Goal: Transaction & Acquisition: Purchase product/service

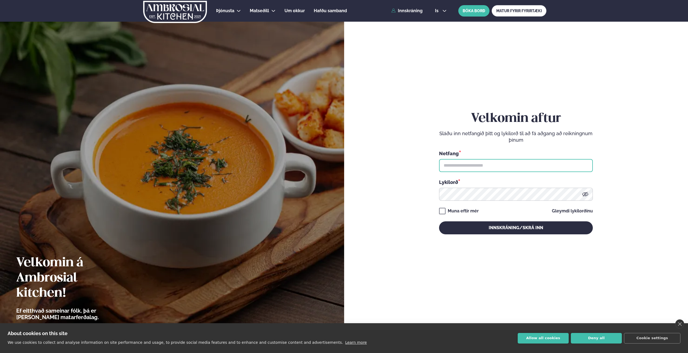
click at [502, 164] on input "text" at bounding box center [516, 165] width 154 height 13
type input "**********"
click at [439, 222] on button "Innskráning/Skrá inn" at bounding box center [516, 228] width 154 height 13
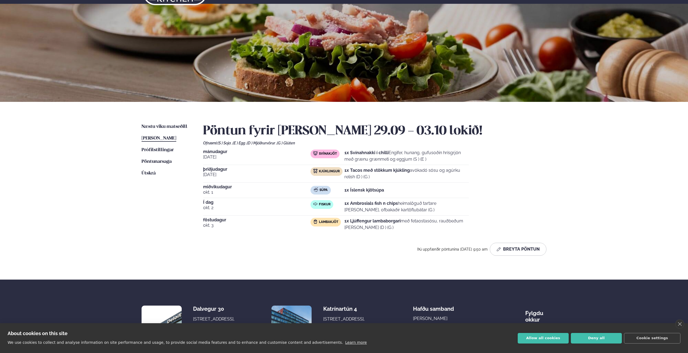
scroll to position [24, 0]
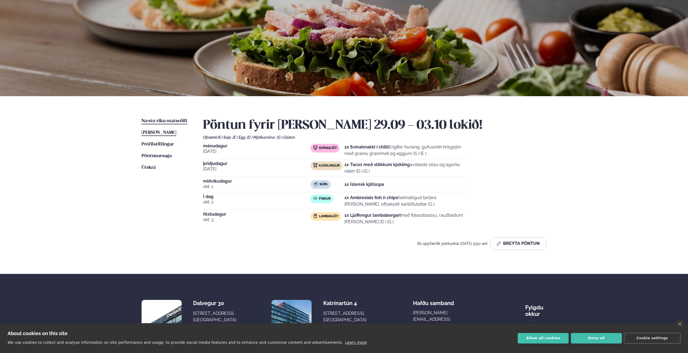
click at [151, 121] on span "Næstu viku matseðill" at bounding box center [165, 121] width 46 height 5
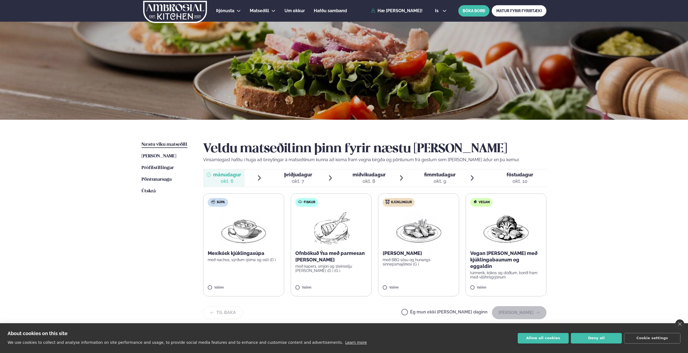
scroll to position [20, 0]
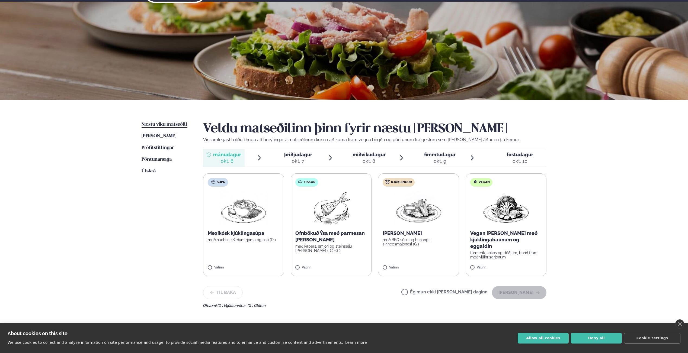
click at [335, 215] on img at bounding box center [331, 208] width 48 height 35
click at [510, 291] on button "[PERSON_NAME]" at bounding box center [519, 292] width 55 height 13
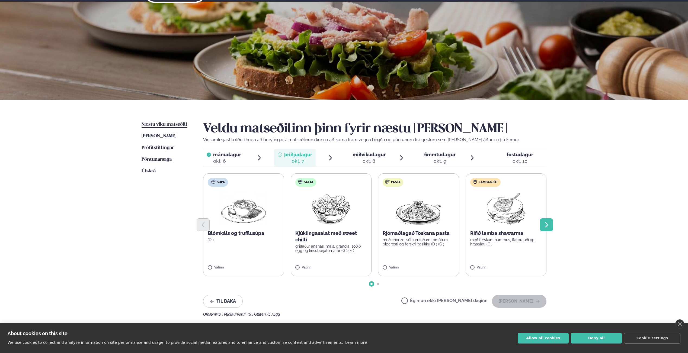
click at [546, 227] on icon "Next slide" at bounding box center [546, 224] width 3 height 5
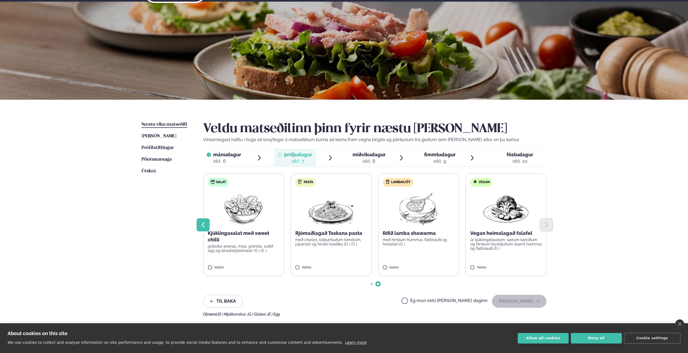
click at [202, 225] on icon "Previous slide" at bounding box center [203, 225] width 7 height 7
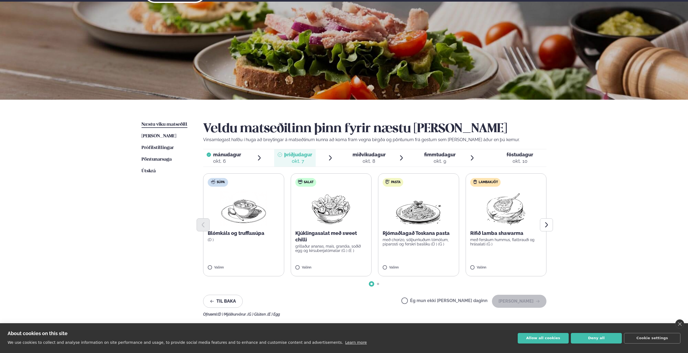
click at [502, 231] on div at bounding box center [374, 225] width 343 height 13
click at [495, 198] on img at bounding box center [506, 208] width 48 height 35
click at [517, 306] on button "[PERSON_NAME]" at bounding box center [519, 301] width 55 height 13
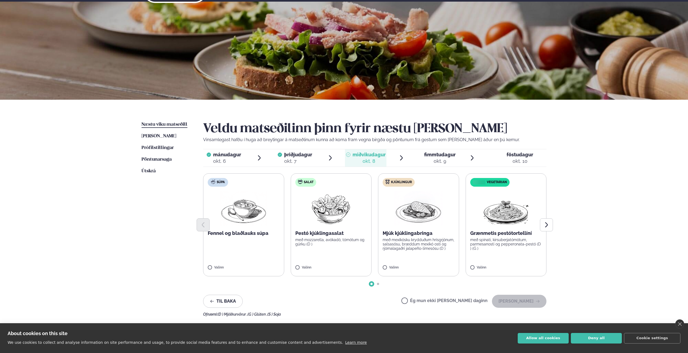
scroll to position [31, 0]
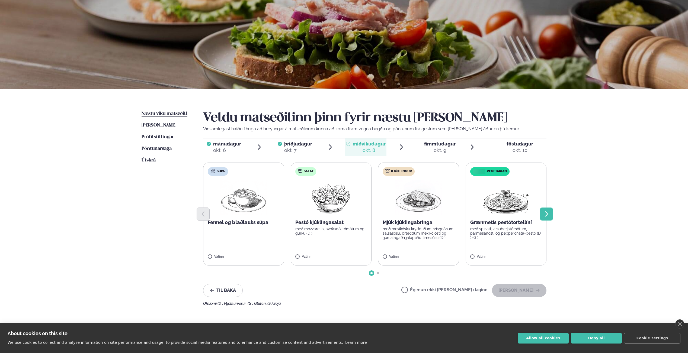
click at [547, 214] on icon "Next slide" at bounding box center [546, 214] width 3 height 5
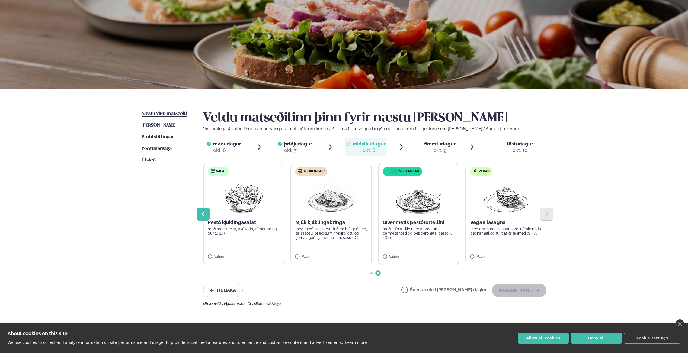
click at [203, 215] on icon "Previous slide" at bounding box center [203, 214] width 7 height 7
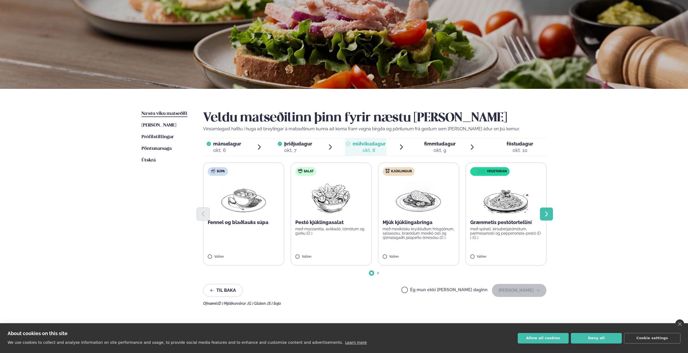
click at [546, 216] on icon "Next slide" at bounding box center [546, 214] width 3 height 5
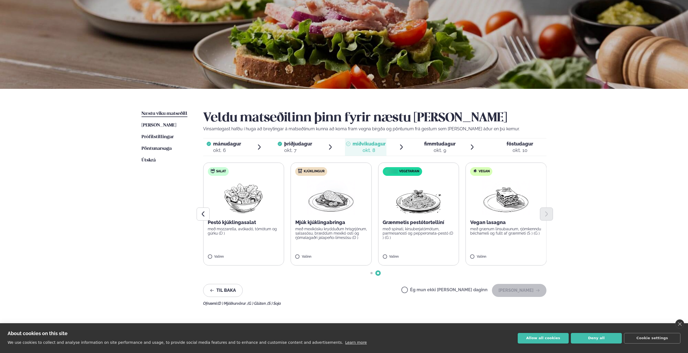
click at [424, 289] on label "Ég mun ekki [PERSON_NAME] daginn" at bounding box center [444, 291] width 86 height 6
click at [519, 292] on button "[PERSON_NAME]" at bounding box center [519, 290] width 55 height 13
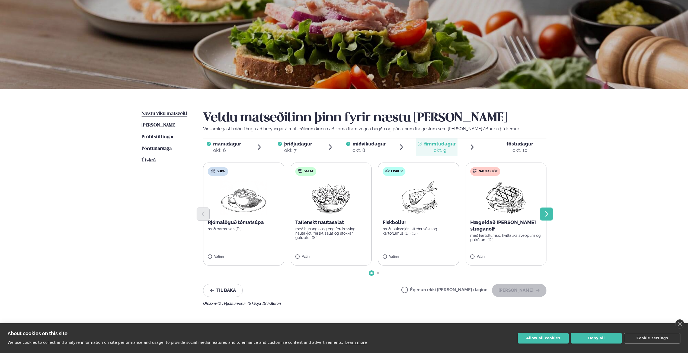
click at [544, 218] on button "Next slide" at bounding box center [546, 214] width 13 height 13
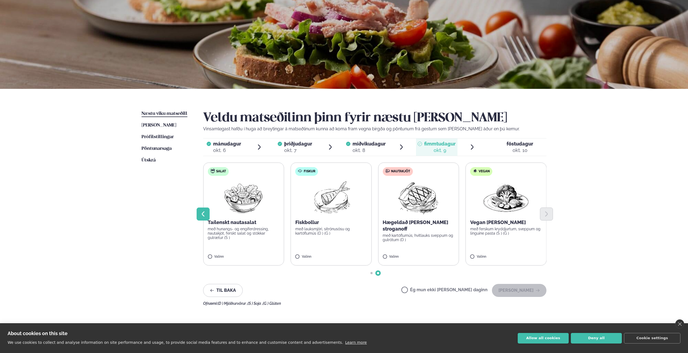
click at [203, 214] on icon "Previous slide" at bounding box center [203, 214] width 7 height 7
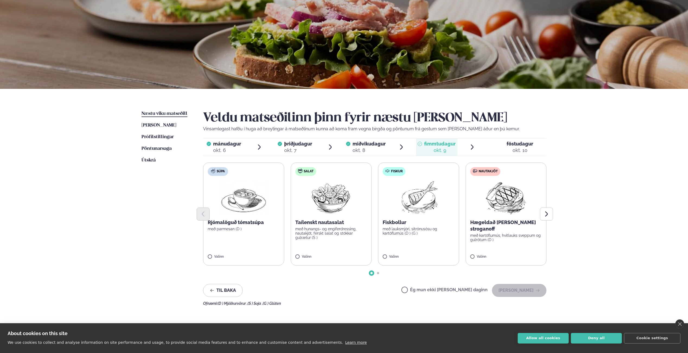
click at [500, 224] on p "Hægeldað [PERSON_NAME] stroganoff" at bounding box center [506, 225] width 72 height 13
click at [516, 291] on button "[PERSON_NAME]" at bounding box center [519, 290] width 55 height 13
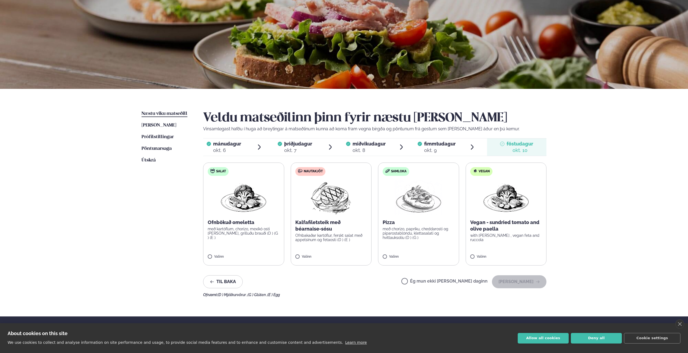
click at [325, 206] on img at bounding box center [331, 197] width 48 height 35
click at [517, 281] on button "[PERSON_NAME]" at bounding box center [519, 282] width 55 height 13
